Goal: Find specific page/section: Locate a particular part of the current website

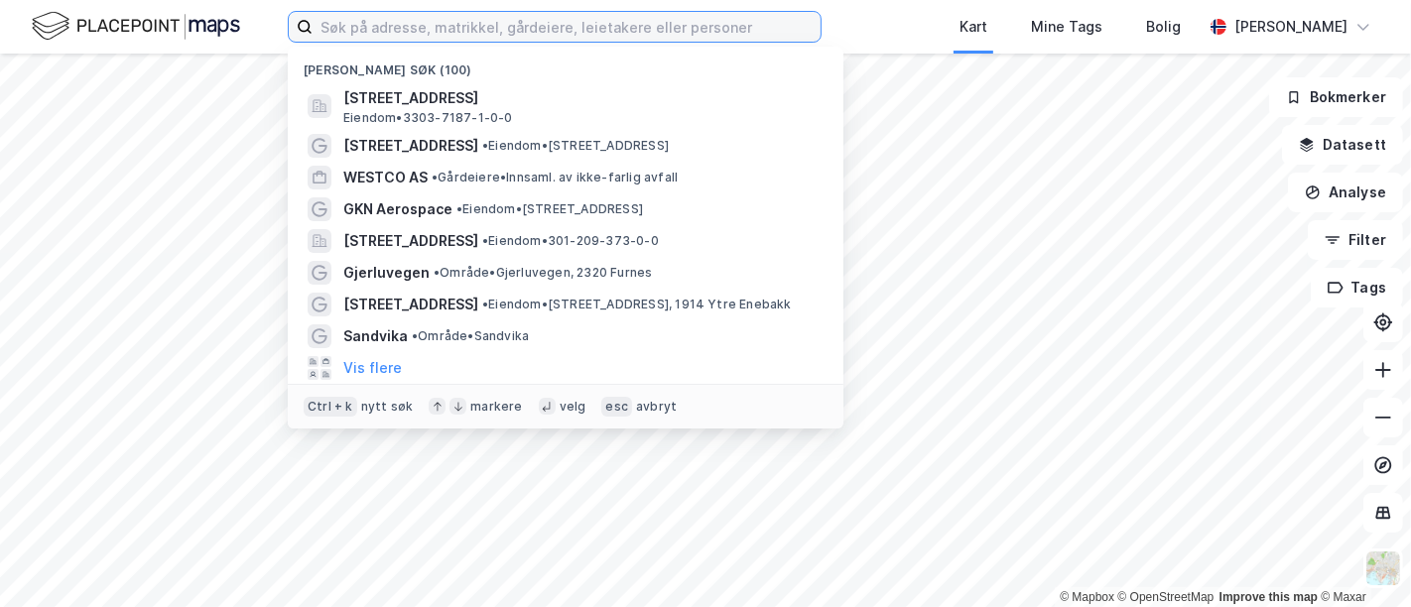
click at [402, 24] on input at bounding box center [567, 27] width 508 height 30
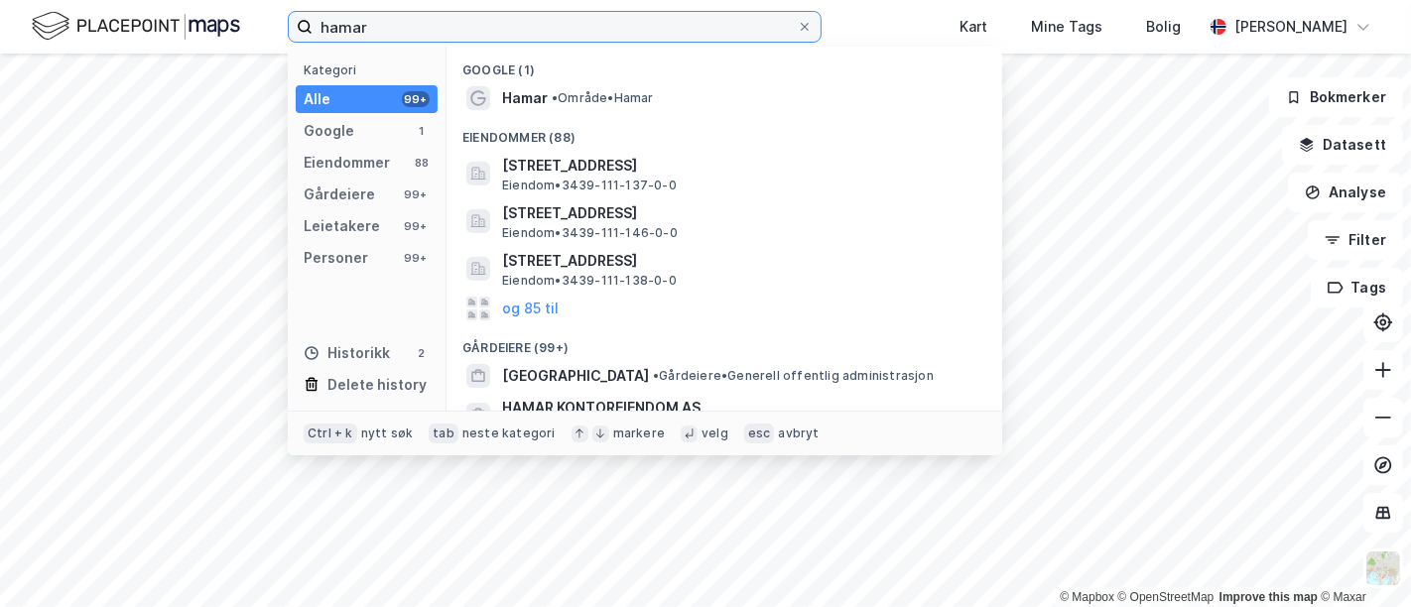
drag, startPoint x: 420, startPoint y: 25, endPoint x: 263, endPoint y: 31, distance: 156.9
click at [263, 31] on div "hamar Kategori Alle 99+ Google 1 Eiendommer 88 Gårdeiere 99+ Leietakere 99+ Per…" at bounding box center [705, 27] width 1411 height 54
click at [393, 27] on input "hamar" at bounding box center [555, 27] width 484 height 30
type input "h"
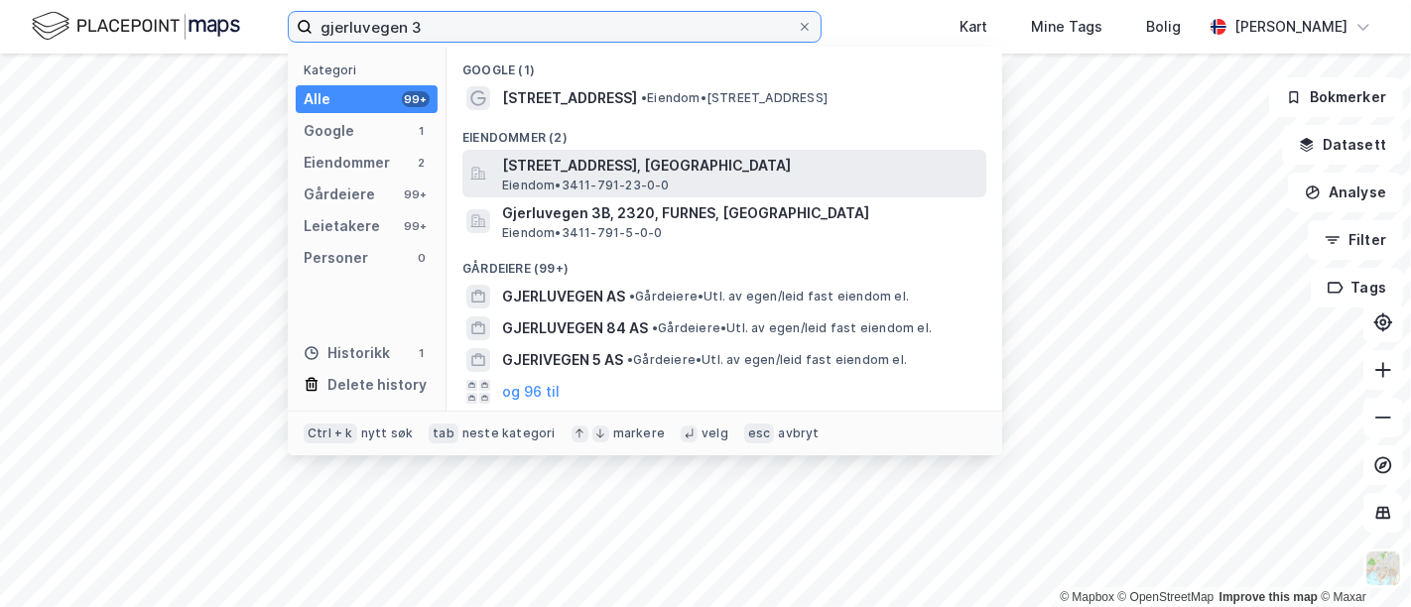
type input "gjerluvegen 3"
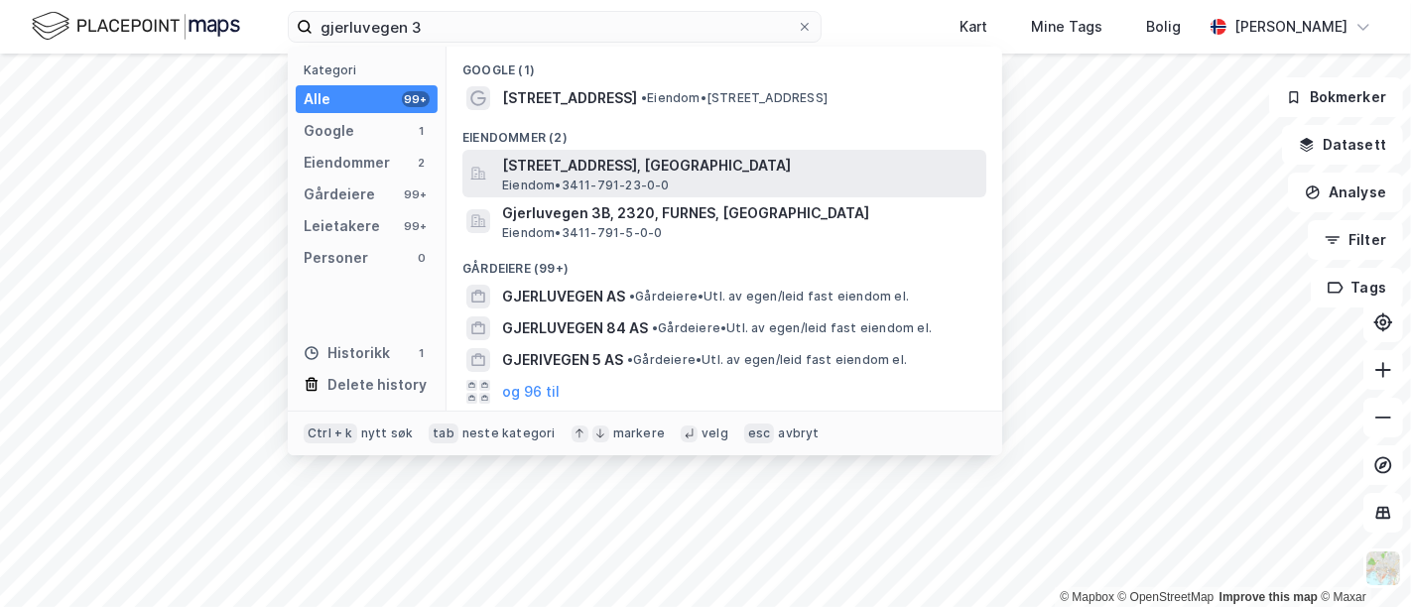
click at [617, 163] on span "[STREET_ADDRESS], [GEOGRAPHIC_DATA]" at bounding box center [740, 166] width 476 height 24
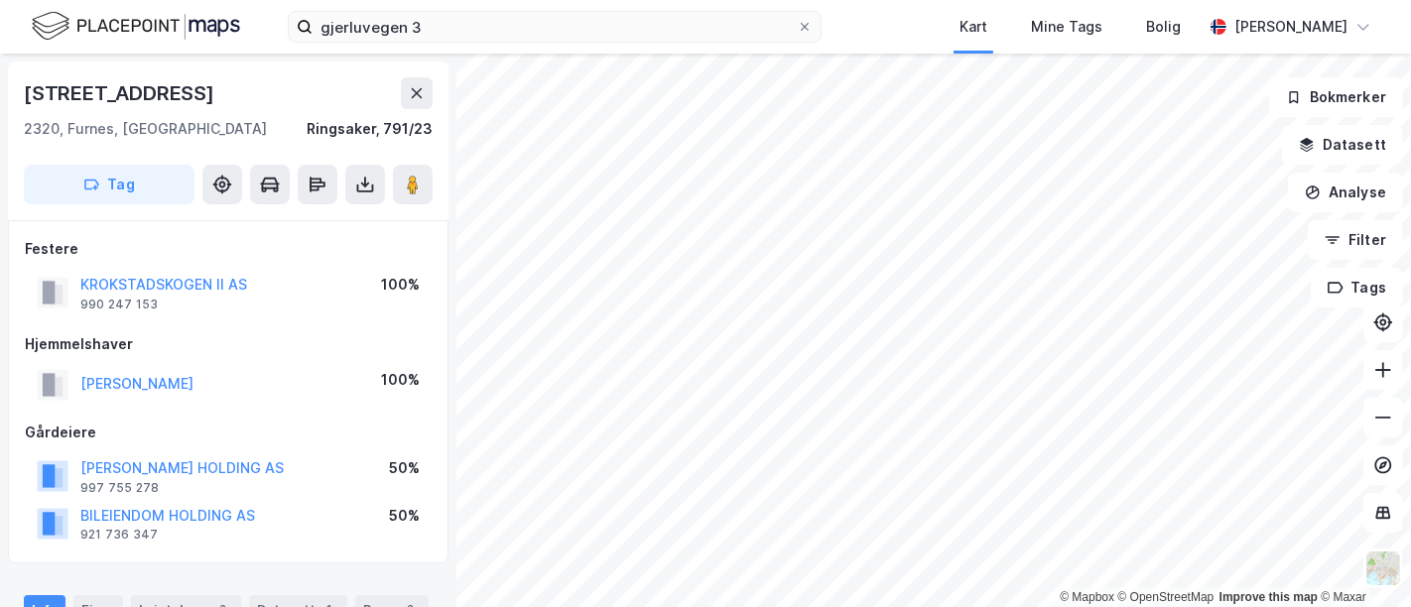
scroll to position [110, 0]
